Goal: Task Accomplishment & Management: Manage account settings

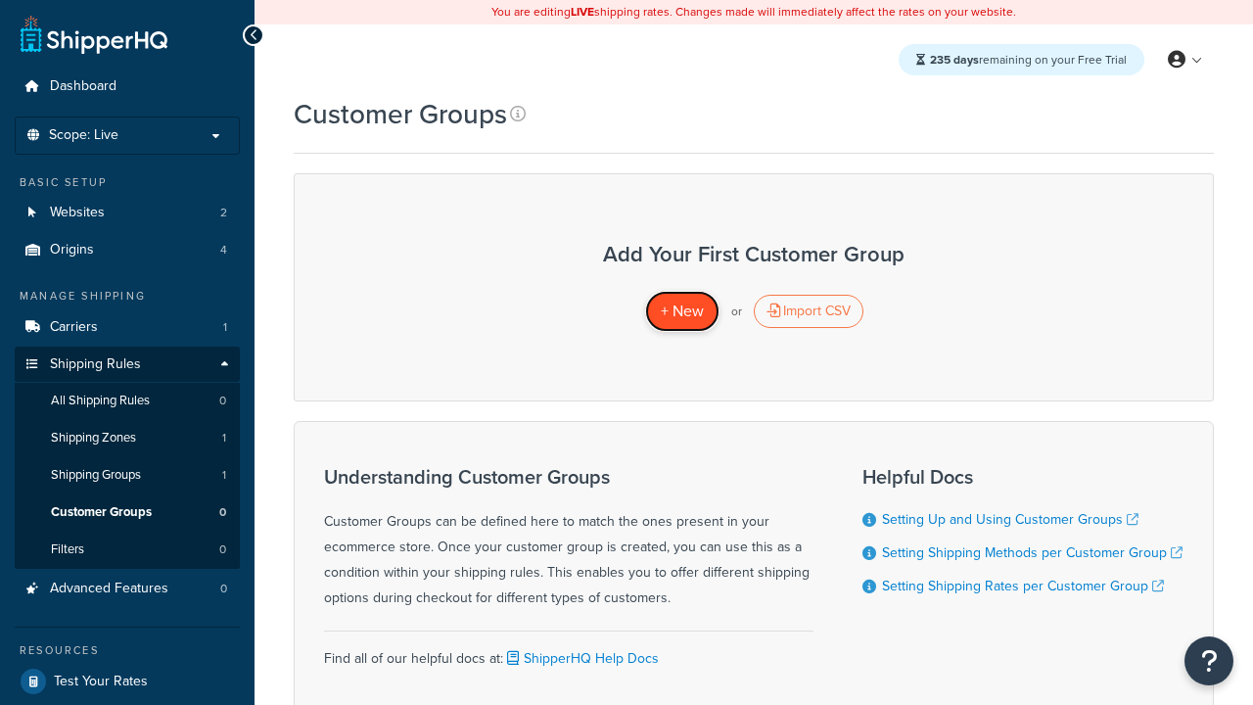
click at [681, 311] on span "+ New" at bounding box center [682, 310] width 43 height 23
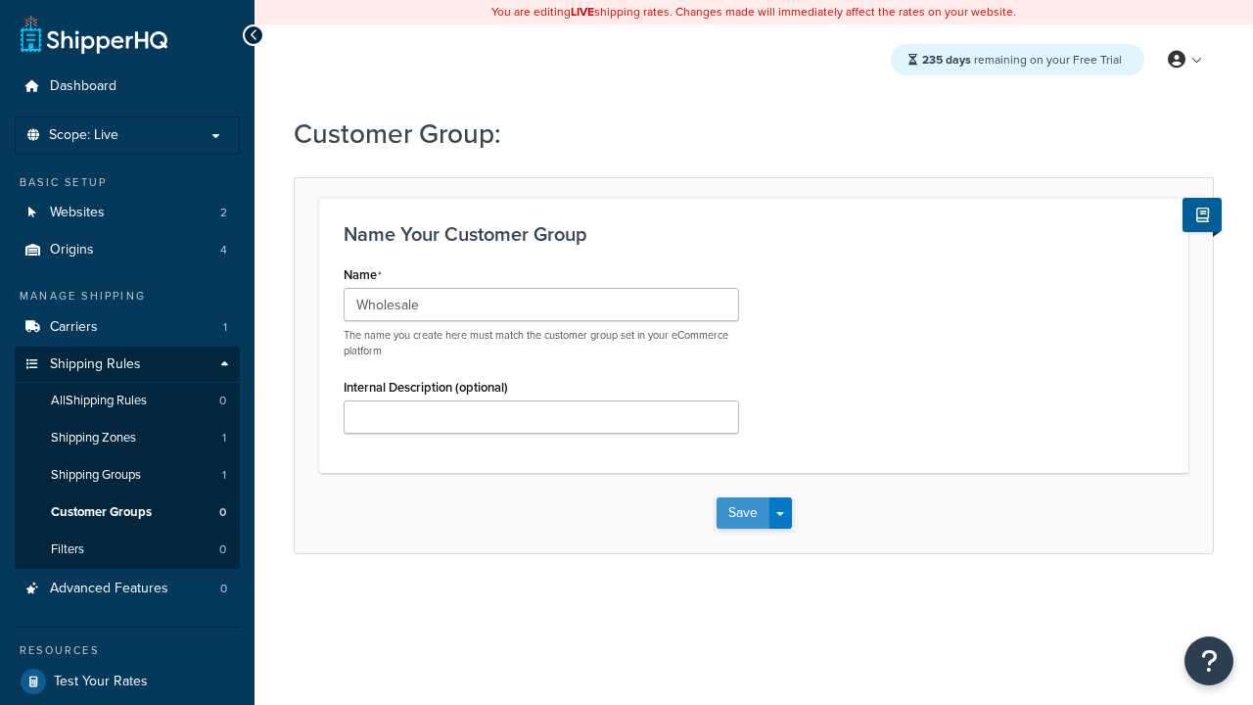
type input "Wholesale"
click at [742, 513] on button "Save" at bounding box center [742, 512] width 53 height 31
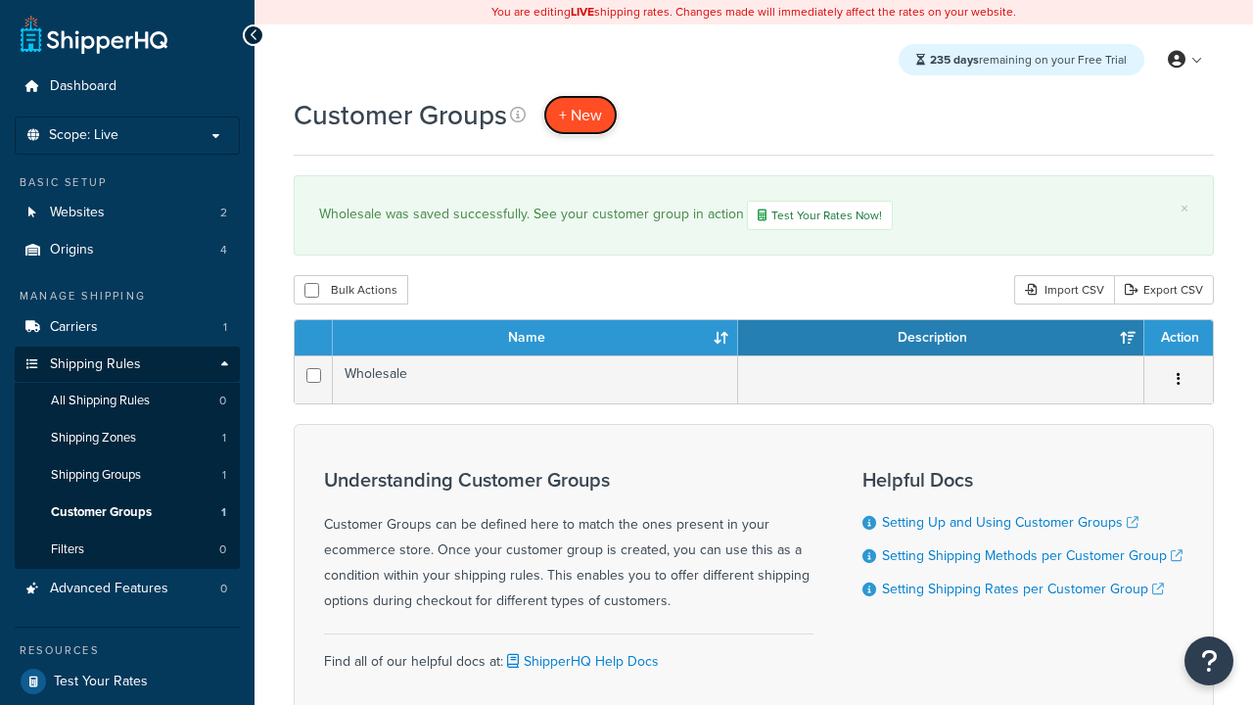
click at [580, 114] on span "+ New" at bounding box center [580, 115] width 43 height 23
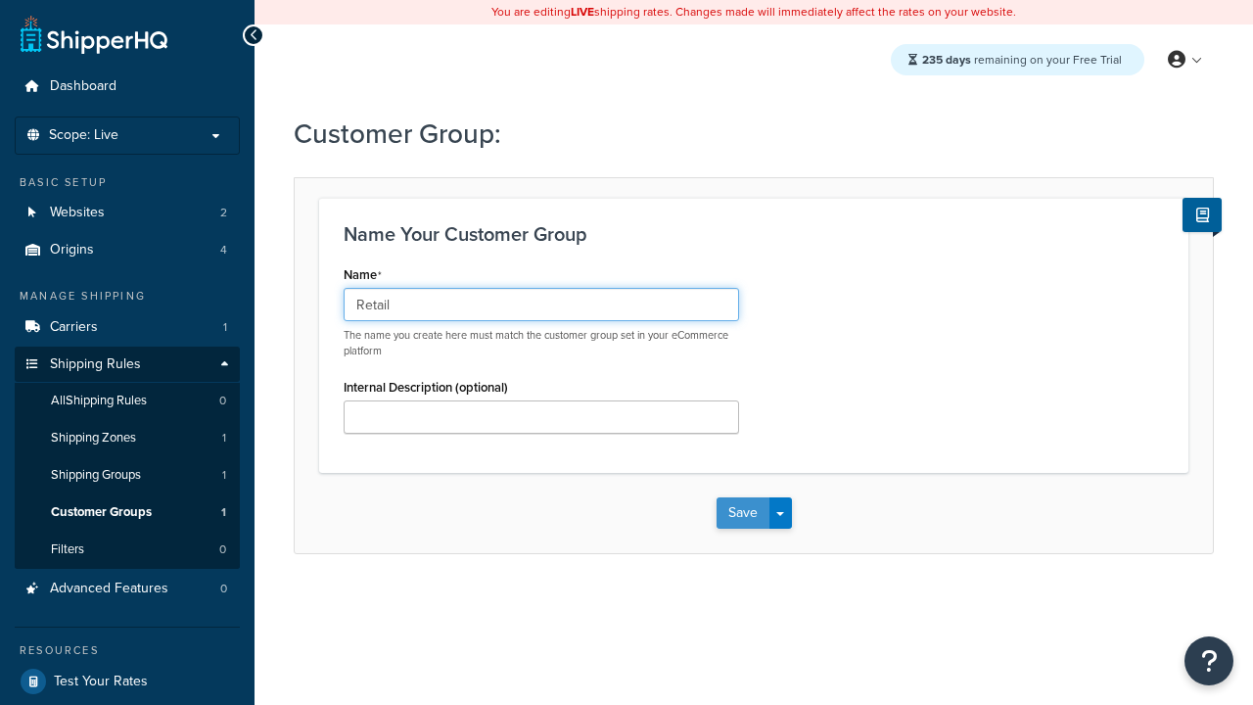
type input "Retail"
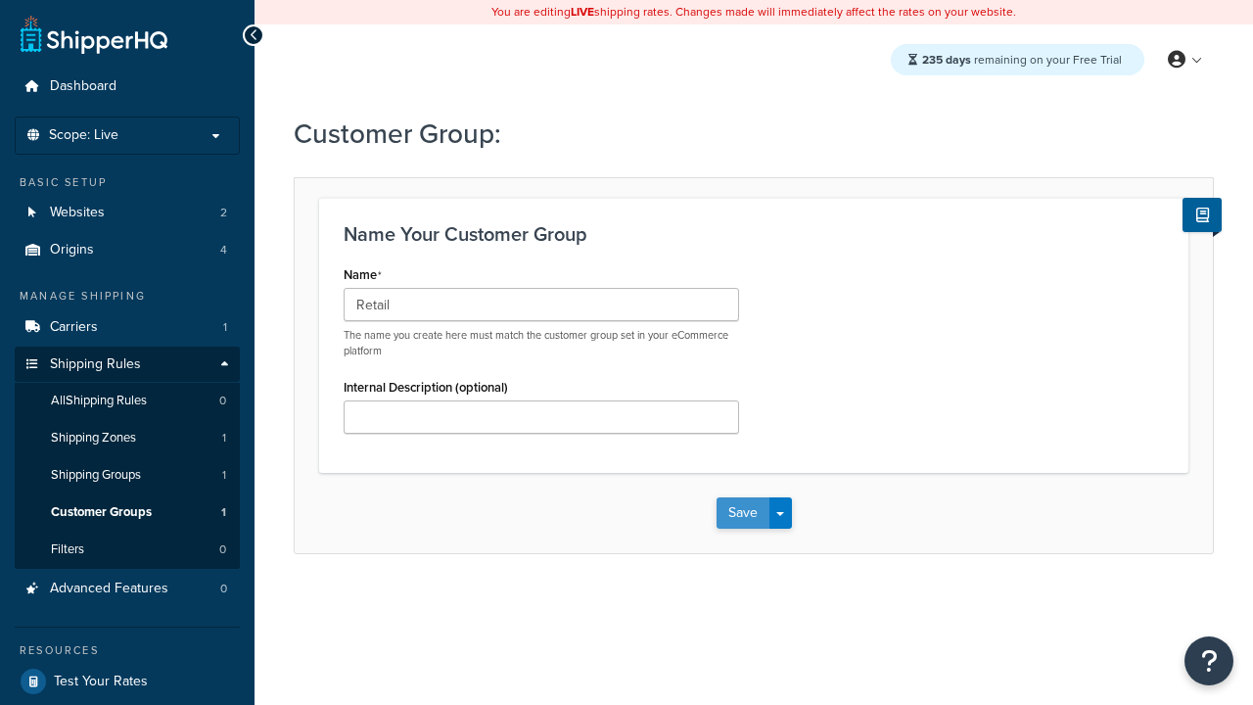
click at [742, 513] on button "Save" at bounding box center [742, 512] width 53 height 31
type input "Not Authenticated"
click at [742, 513] on button "Save" at bounding box center [742, 512] width 53 height 31
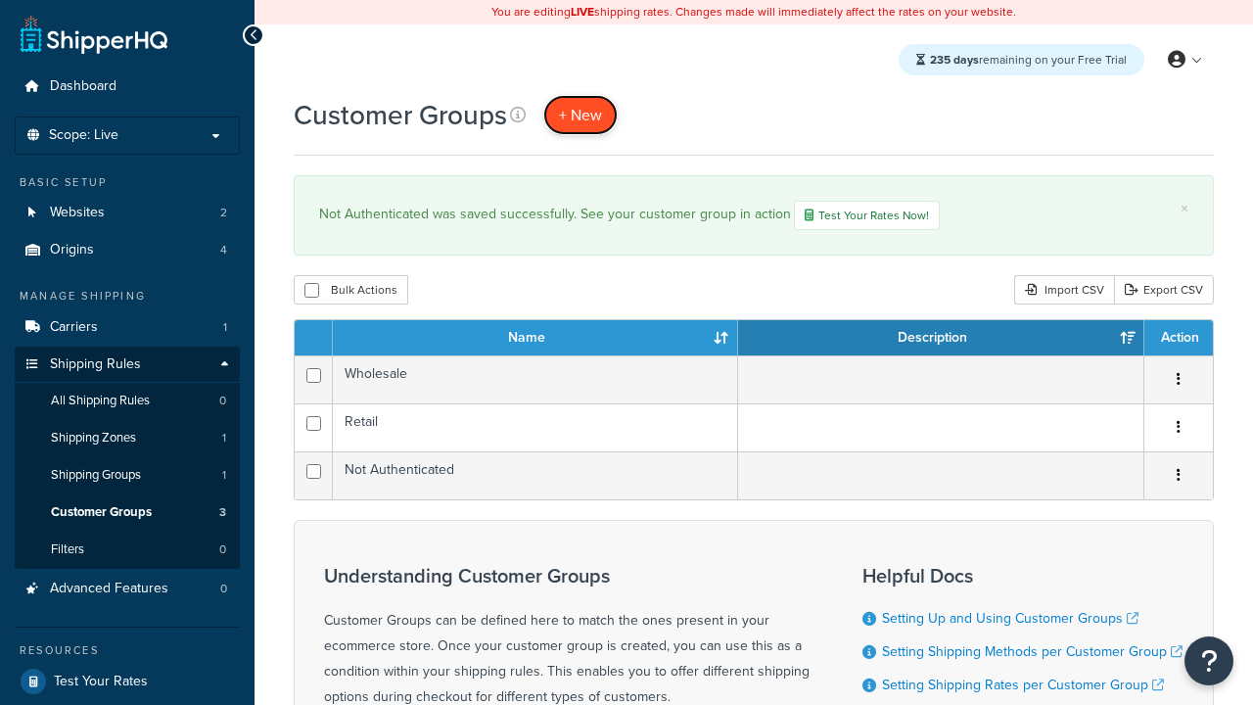
click at [580, 114] on span "+ New" at bounding box center [580, 115] width 43 height 23
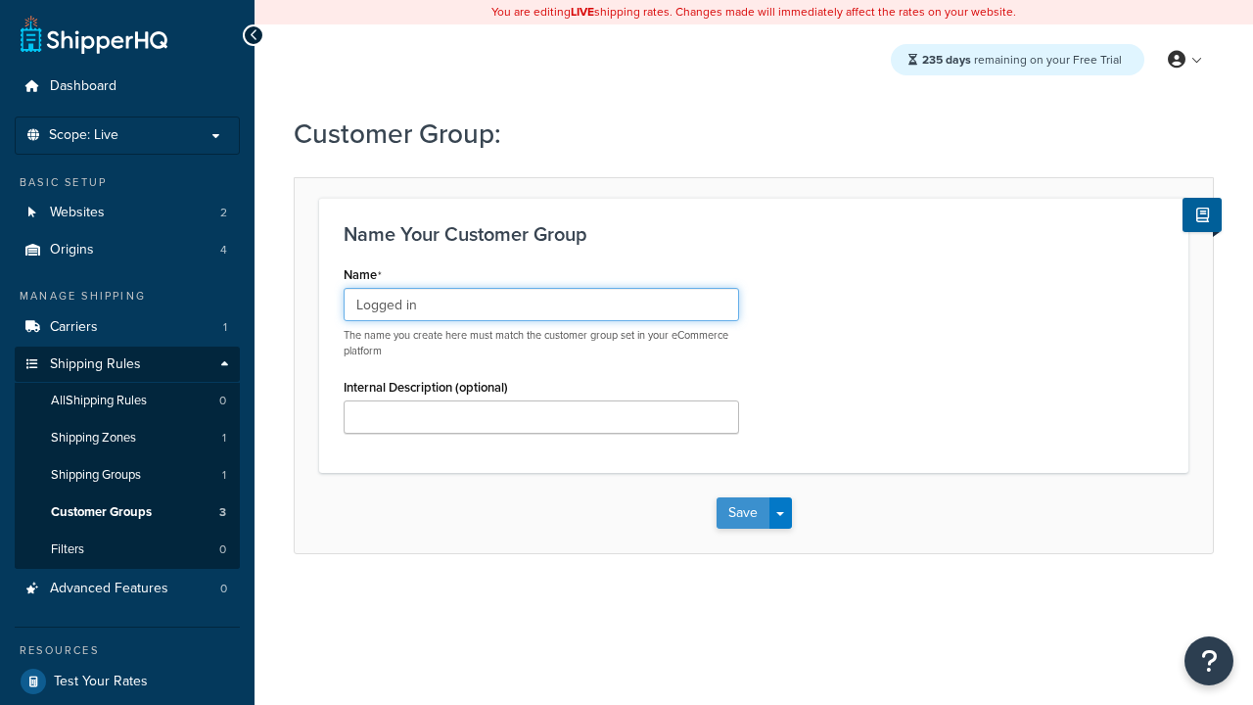
type input "Logged in"
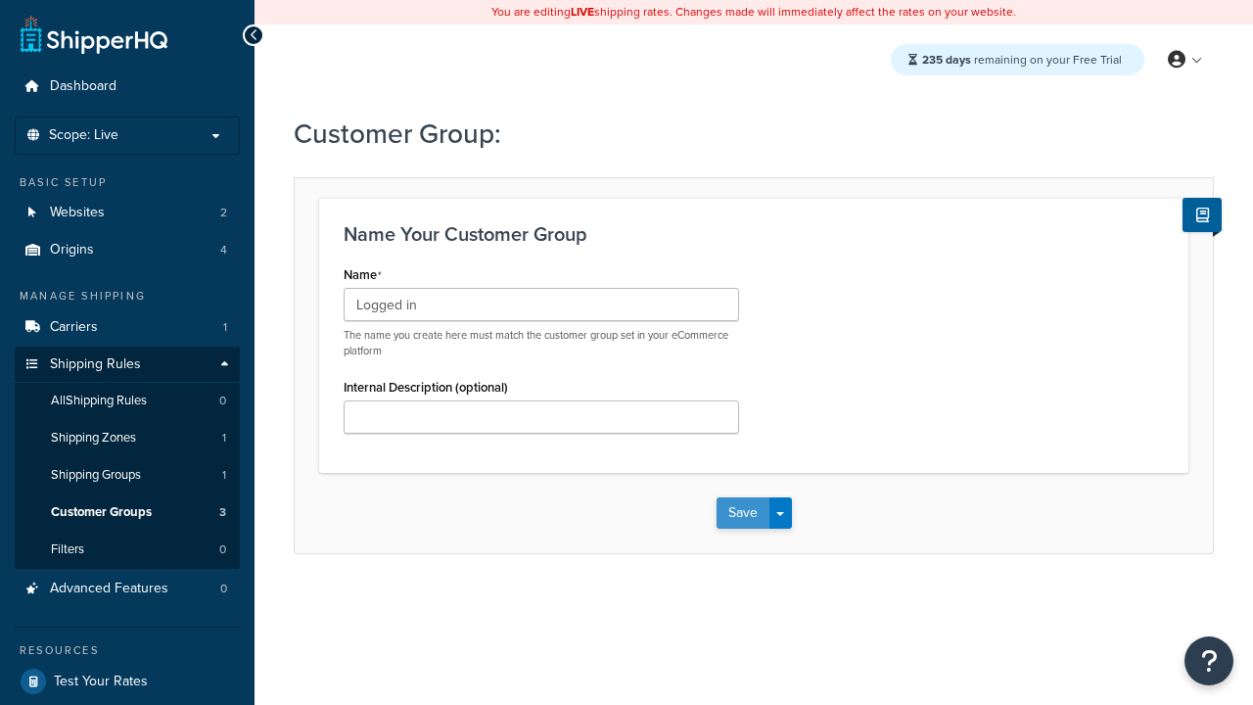
click at [742, 513] on button "Save" at bounding box center [742, 512] width 53 height 31
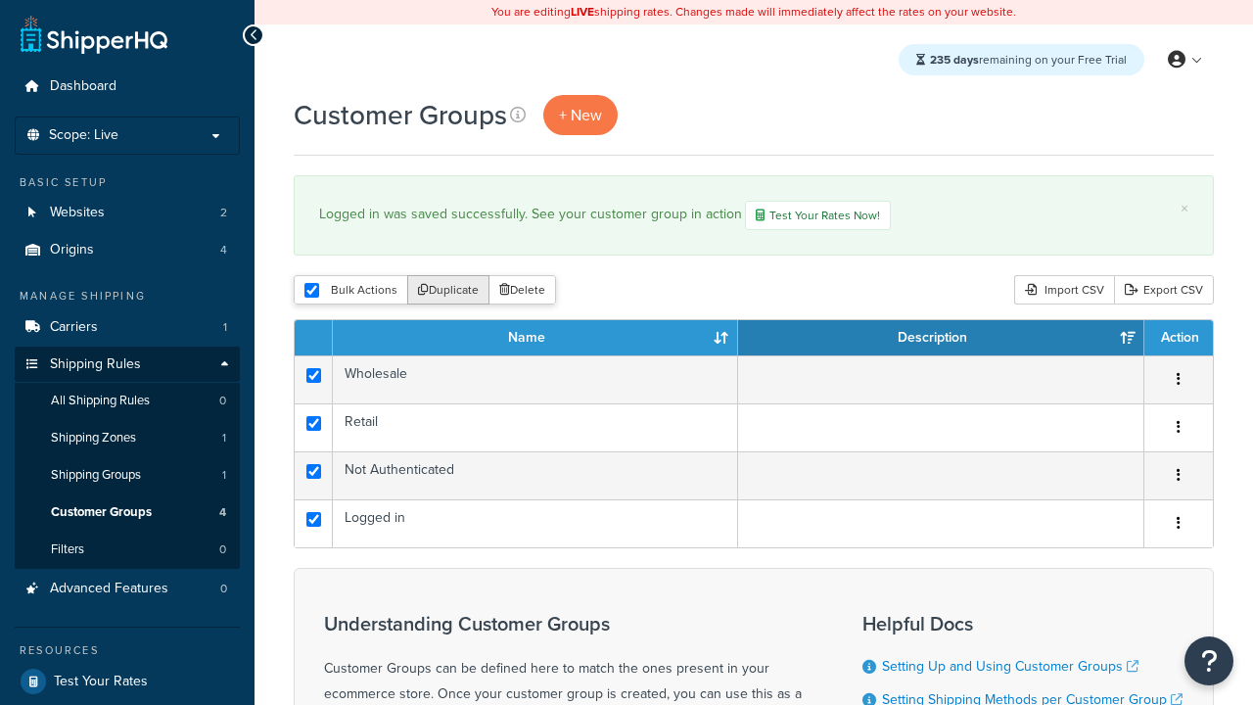
click at [449, 292] on button "Duplicate" at bounding box center [448, 289] width 82 height 29
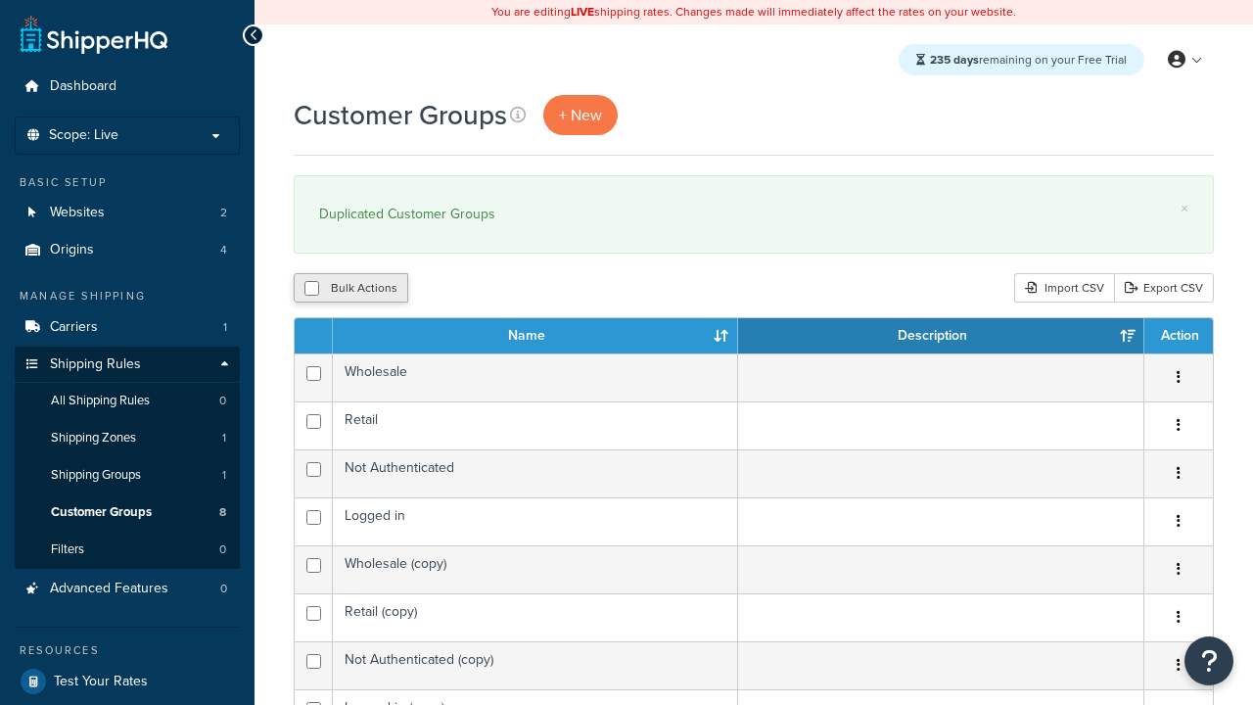
click at [350, 289] on button "Bulk Actions" at bounding box center [351, 287] width 114 height 29
checkbox input "true"
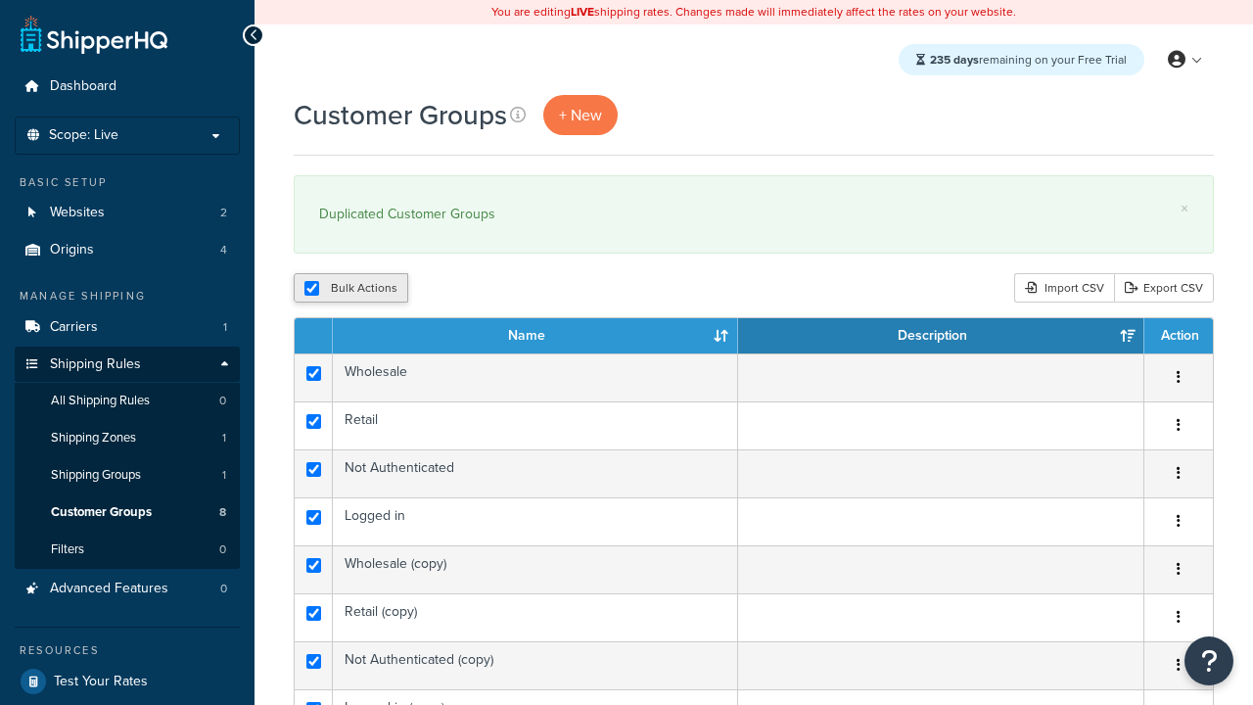
checkbox input "true"
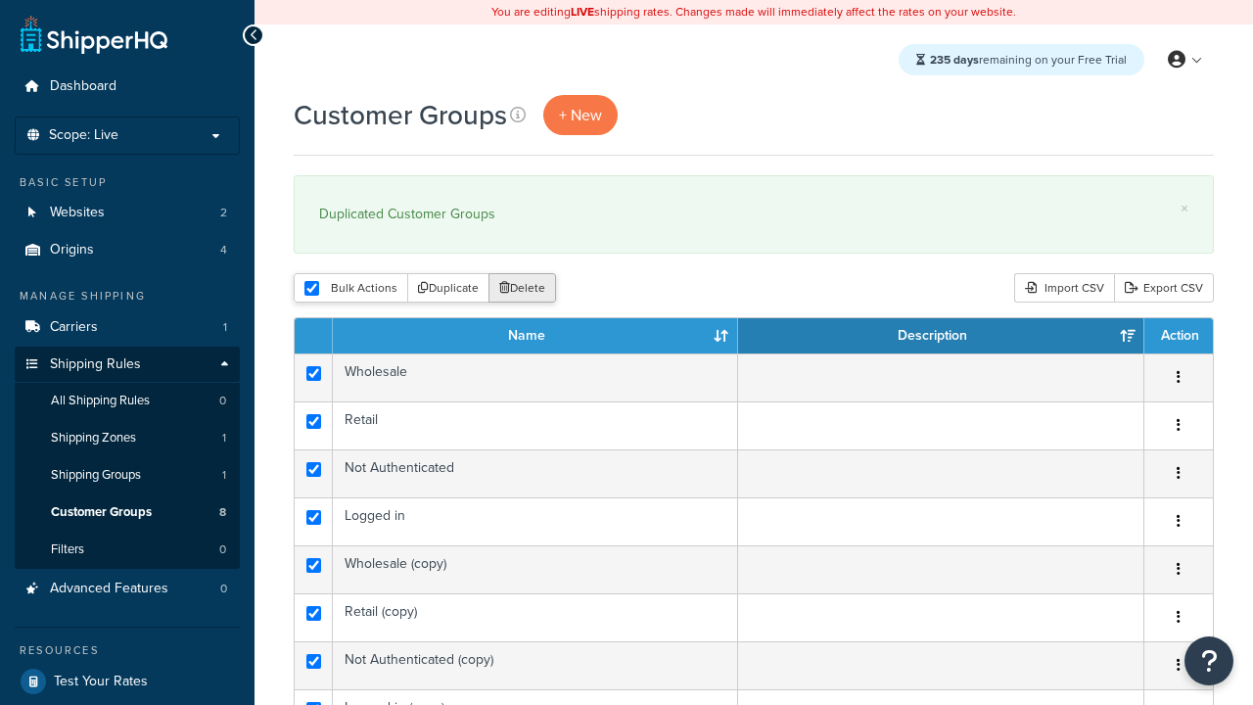
click at [526, 289] on button "Delete" at bounding box center [522, 287] width 68 height 29
